Goal: Task Accomplishment & Management: Manage account settings

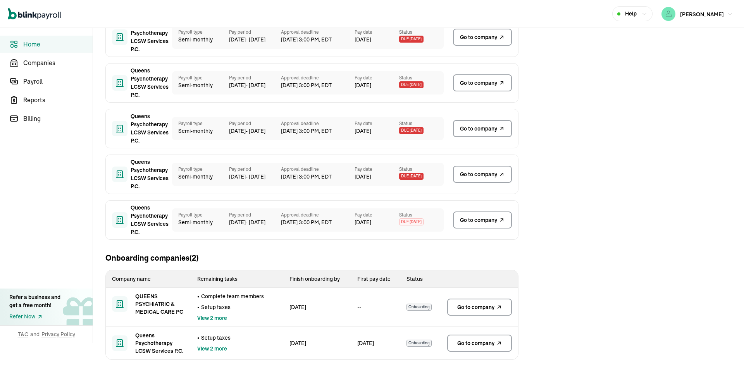
scroll to position [88, 0]
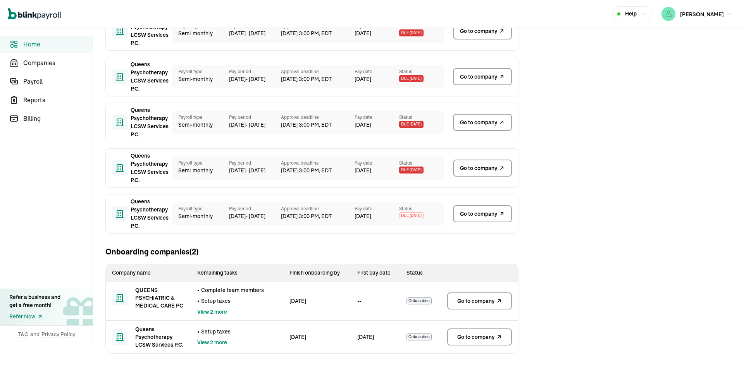
click at [497, 300] on icon at bounding box center [499, 300] width 6 height 9
click at [47, 66] on span "Companies" at bounding box center [57, 62] width 69 height 9
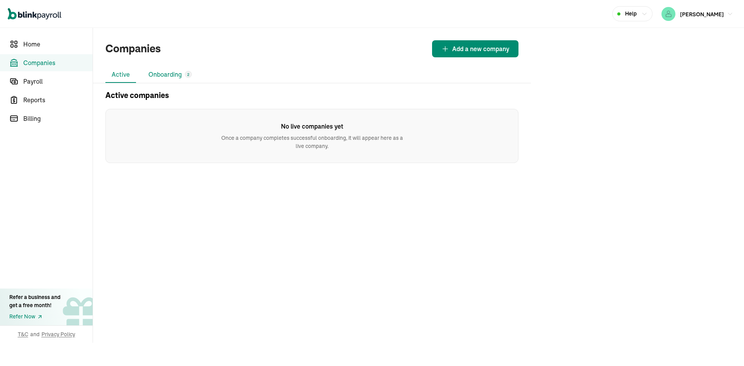
click at [158, 69] on li "Onboarding 2" at bounding box center [170, 75] width 56 height 16
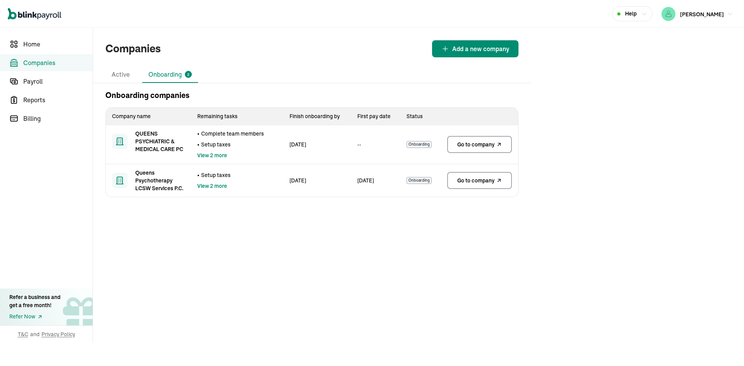
click at [417, 147] on span "Onboarding" at bounding box center [419, 144] width 25 height 7
click at [252, 148] on td "• Complete team members • Setup taxes View 2 more" at bounding box center [237, 144] width 92 height 39
click at [181, 152] on span "QUEENS PSYCHIATRIC & MEDICAL CARE PC" at bounding box center [160, 141] width 50 height 23
click at [123, 136] on div at bounding box center [120, 142] width 16 height 16
click at [458, 145] on span "Go to company" at bounding box center [475, 145] width 37 height 8
